Goal: Information Seeking & Learning: Learn about a topic

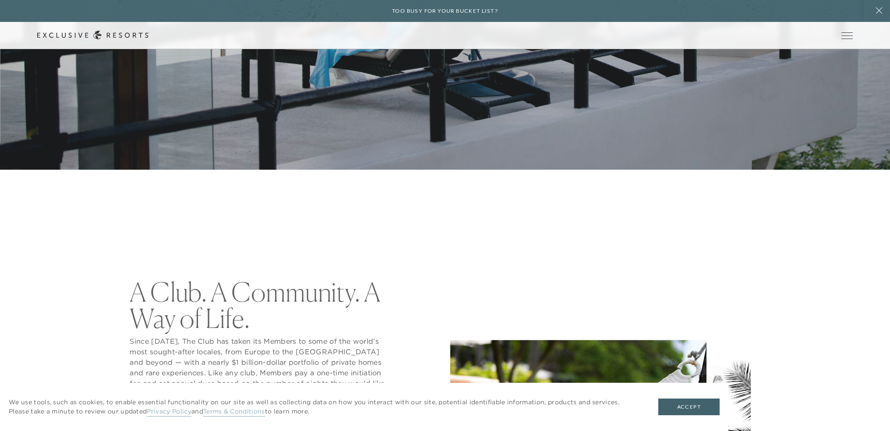
scroll to position [263, 0]
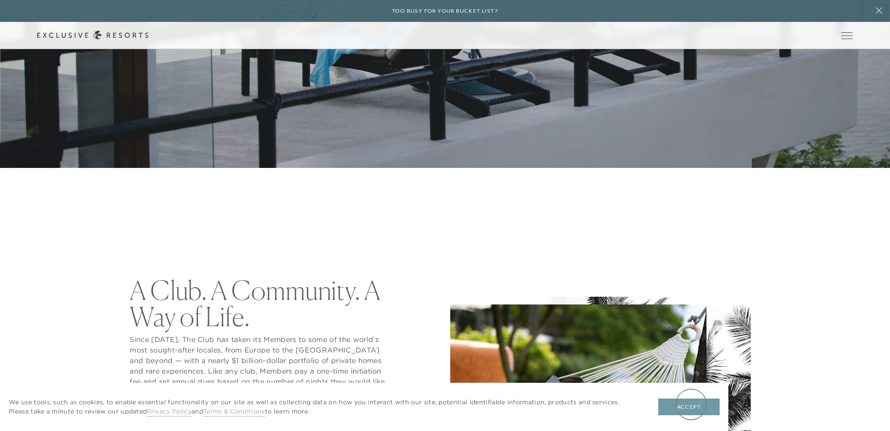
click at [691, 404] on button "Accept" at bounding box center [688, 406] width 61 height 17
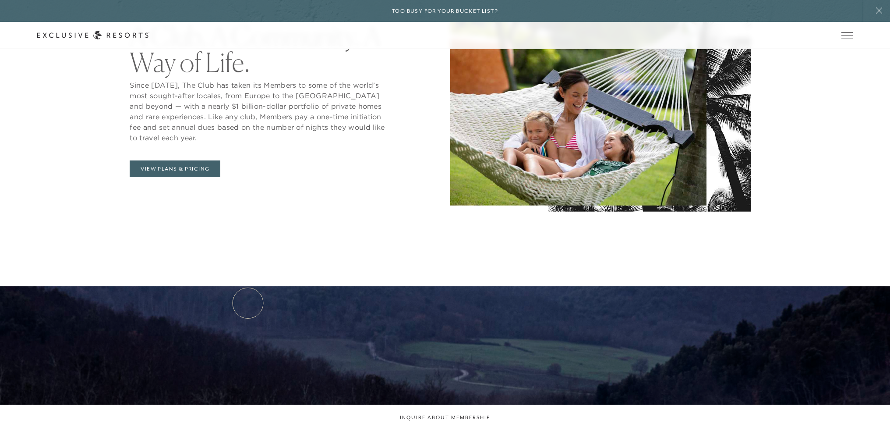
scroll to position [526, 0]
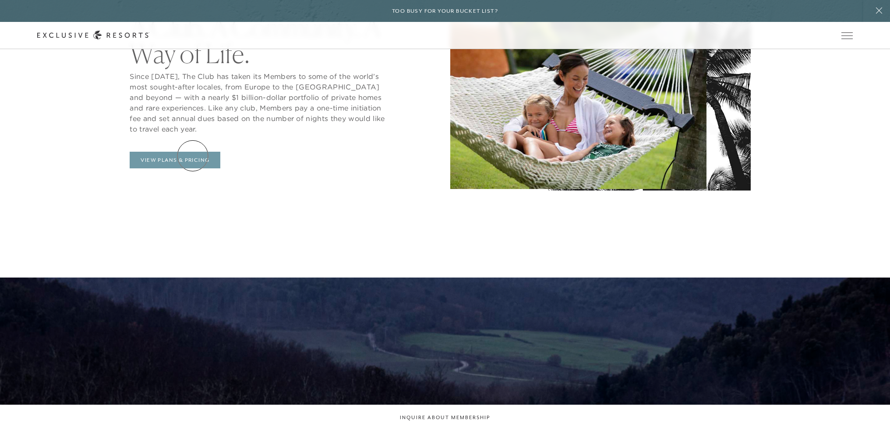
click at [193, 156] on link "View Plans & Pricing" at bounding box center [175, 160] width 91 height 17
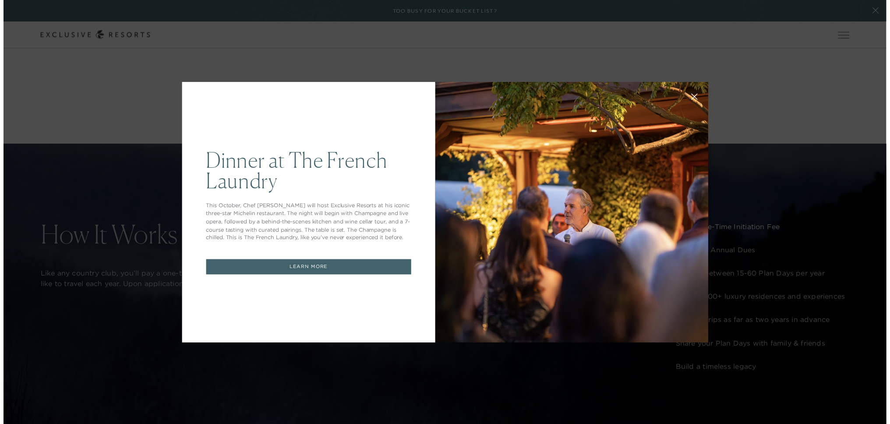
click at [704, 99] on icon at bounding box center [705, 98] width 7 height 7
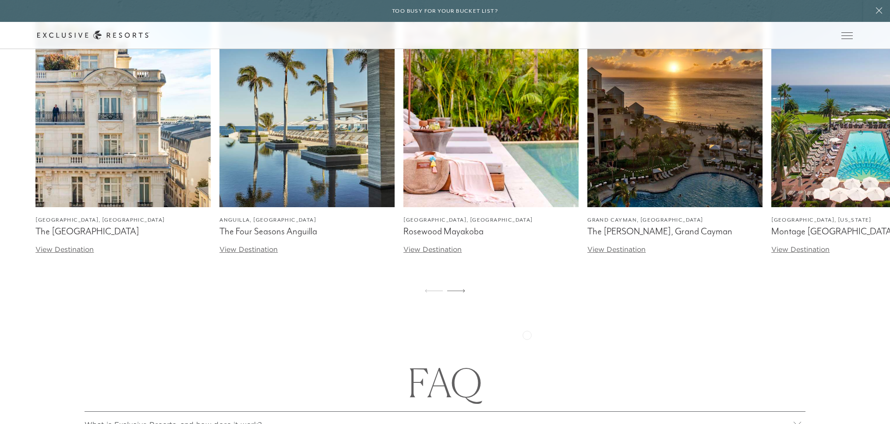
scroll to position [2804, 7]
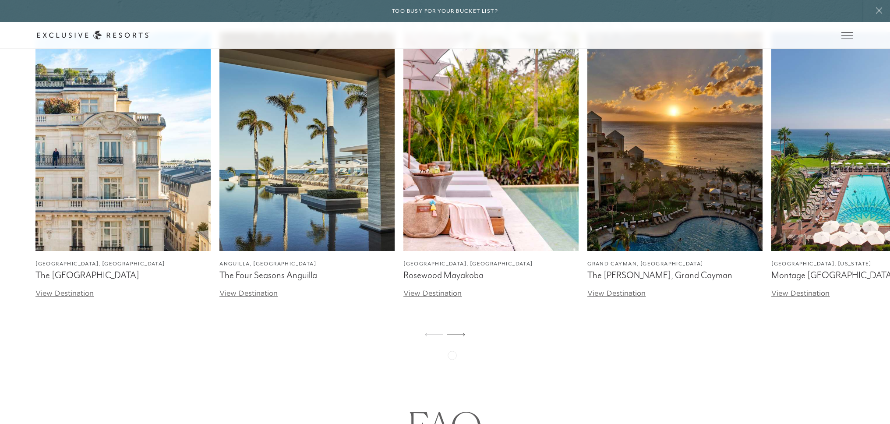
click at [452, 336] on icon at bounding box center [456, 335] width 18 height 4
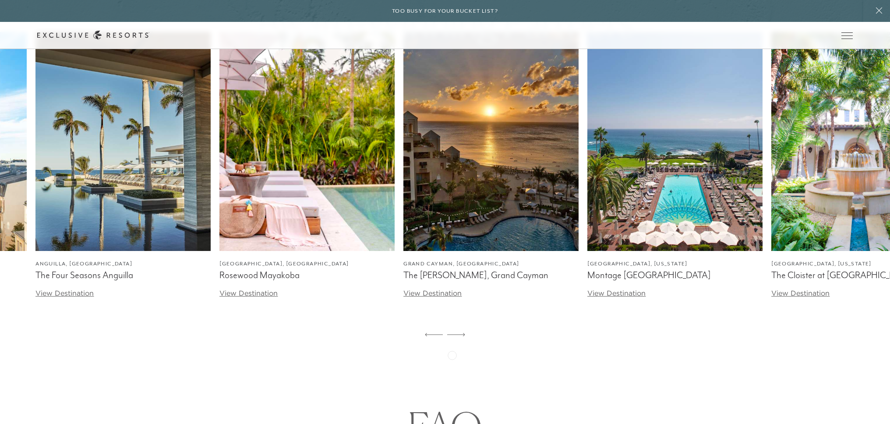
click at [452, 336] on icon at bounding box center [456, 335] width 18 height 4
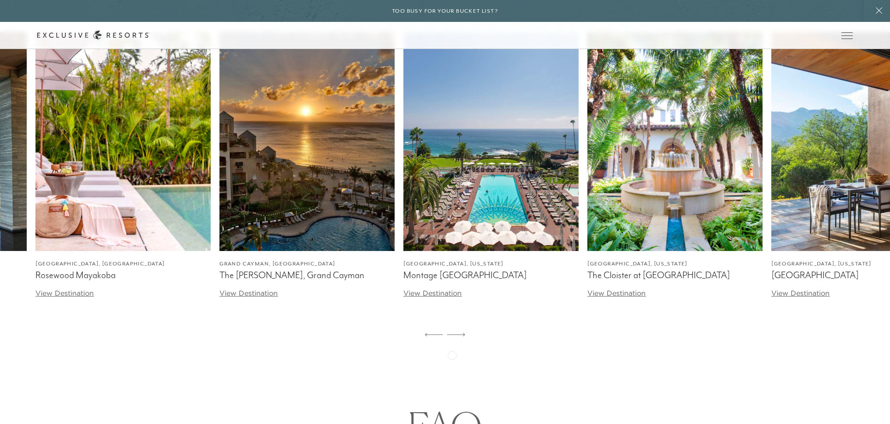
click at [452, 336] on icon at bounding box center [456, 335] width 18 height 4
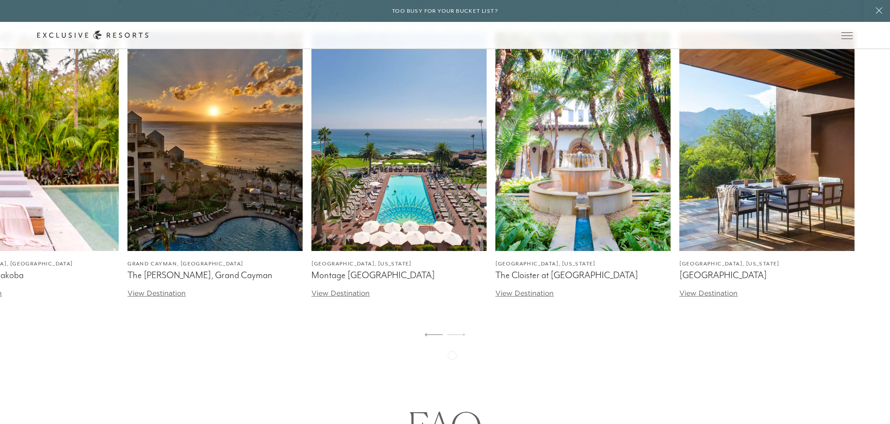
click at [452, 336] on icon at bounding box center [456, 335] width 18 height 4
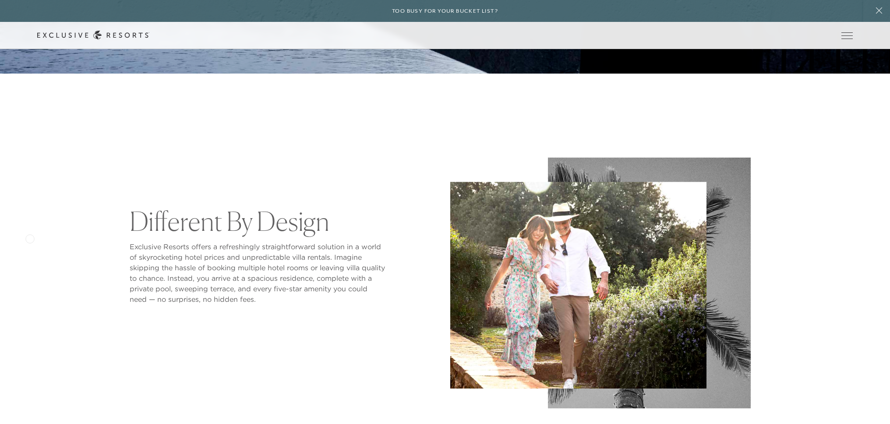
scroll to position [0, 7]
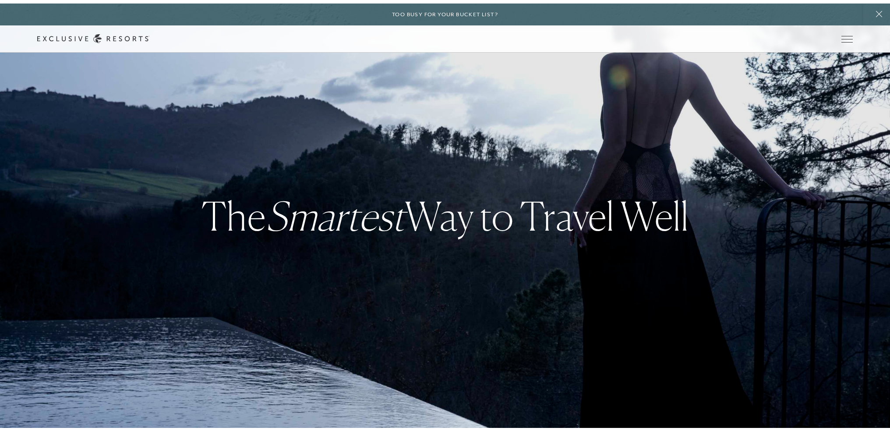
scroll to position [526, 0]
